Goal: Find specific page/section: Find specific page/section

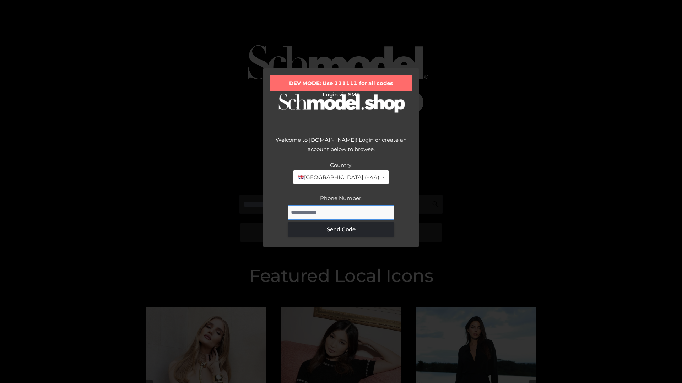
click at [341, 212] on input "Phone Number:" at bounding box center [341, 213] width 106 height 14
type input "**********"
click at [341, 229] on button "Send Code" at bounding box center [341, 230] width 106 height 14
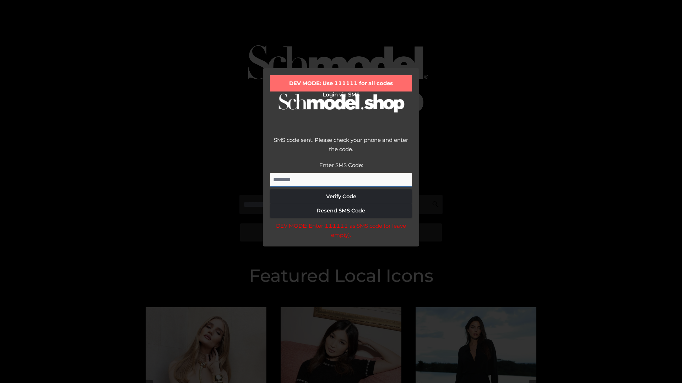
click at [341, 180] on input "Enter SMS Code:" at bounding box center [341, 180] width 142 height 14
type input "******"
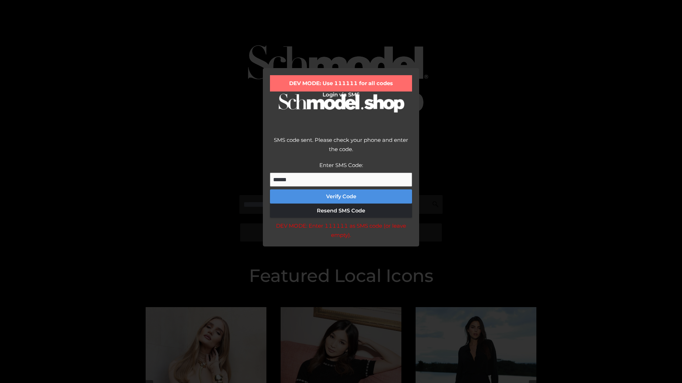
click at [341, 197] on button "Verify Code" at bounding box center [341, 197] width 142 height 14
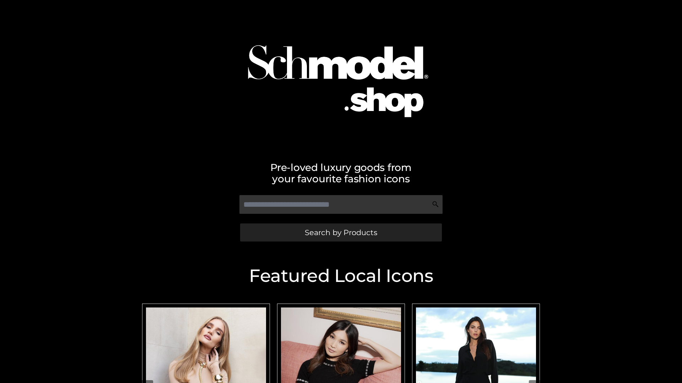
click at [340, 233] on span "Search by Products" at bounding box center [341, 232] width 72 height 7
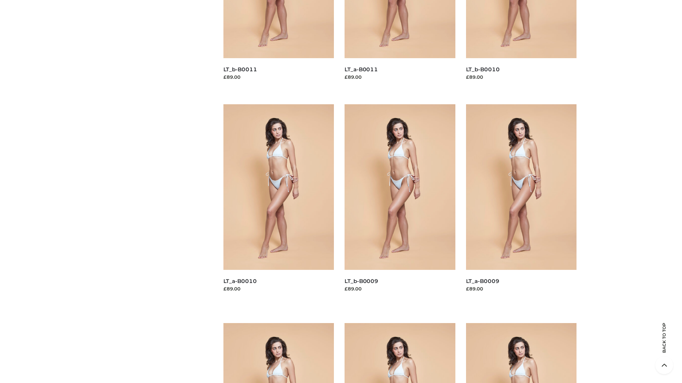
scroll to position [1871, 0]
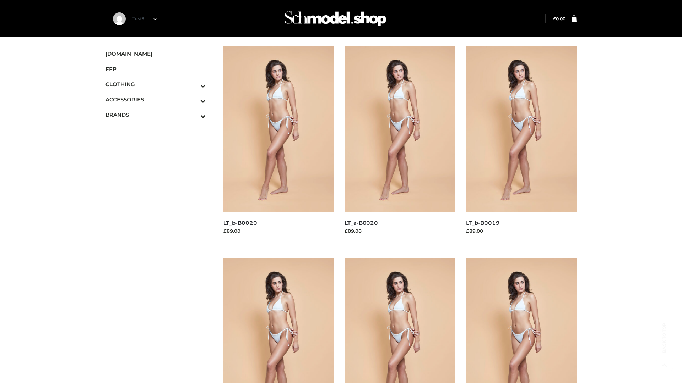
scroll to position [578, 0]
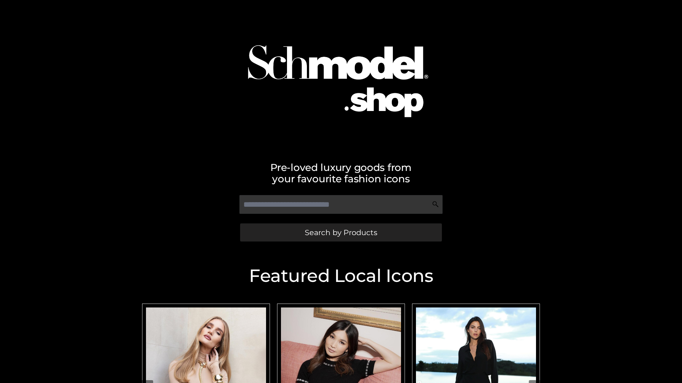
click at [340, 233] on span "Search by Products" at bounding box center [341, 232] width 72 height 7
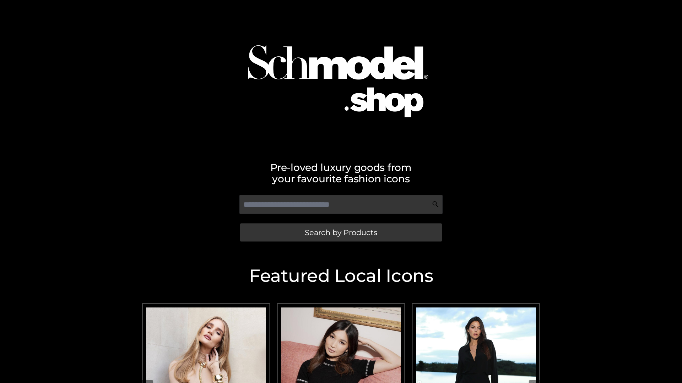
click at [340, 233] on span "Search by Products" at bounding box center [341, 232] width 72 height 7
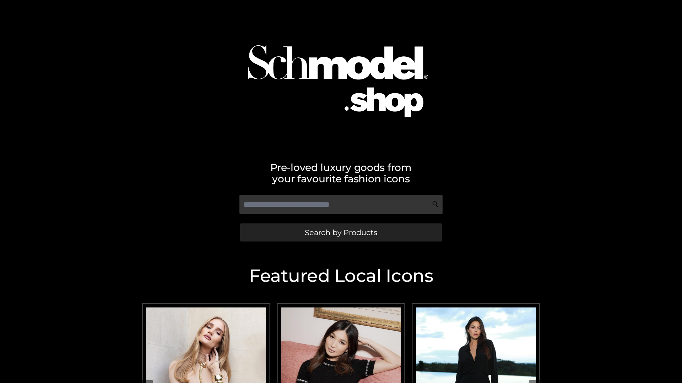
click at [340, 233] on span "Search by Products" at bounding box center [341, 232] width 72 height 7
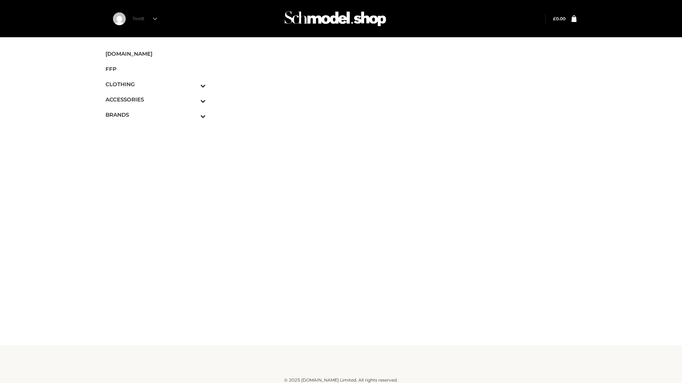
scroll to position [4, 0]
